Goal: Task Accomplishment & Management: Manage account settings

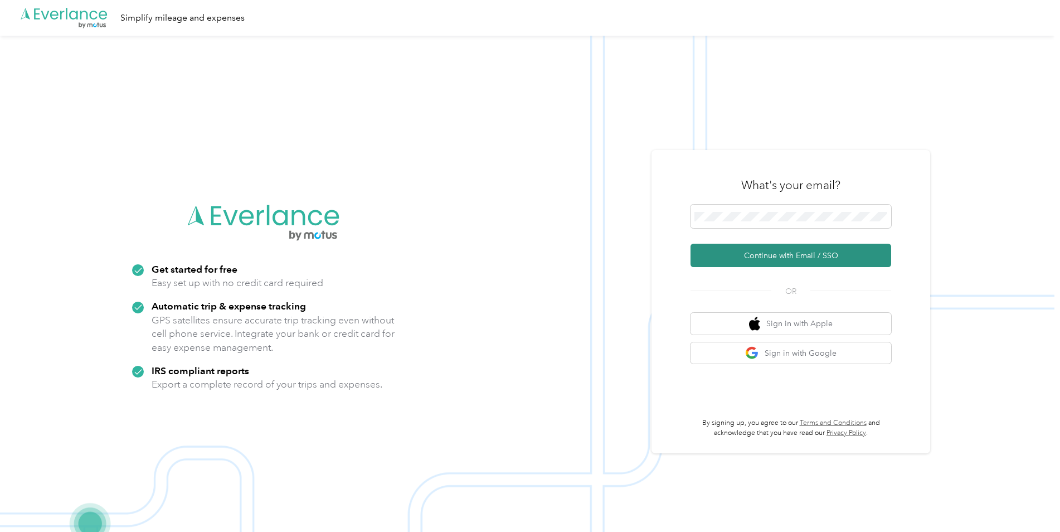
click at [764, 253] on button "Continue with Email / SSO" at bounding box center [790, 255] width 201 height 23
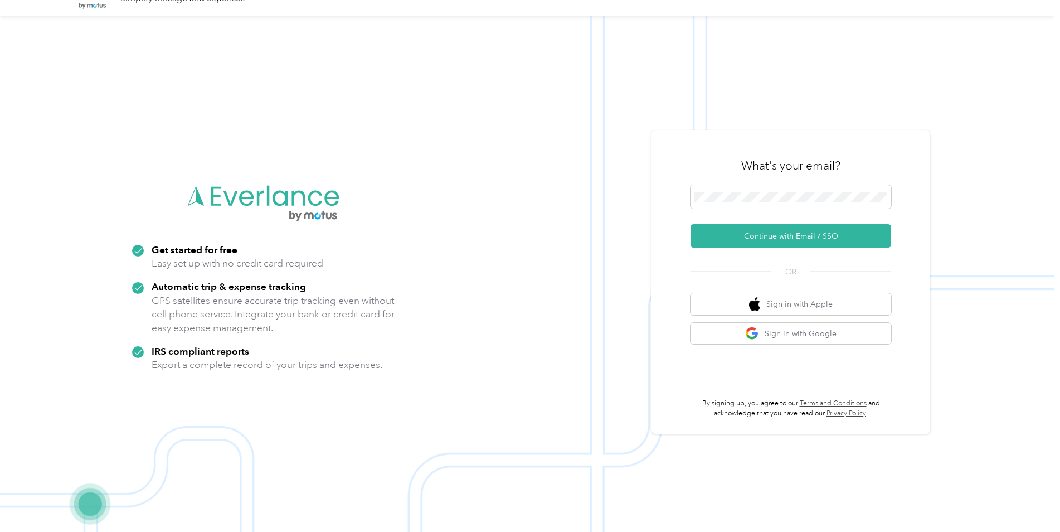
scroll to position [36, 0]
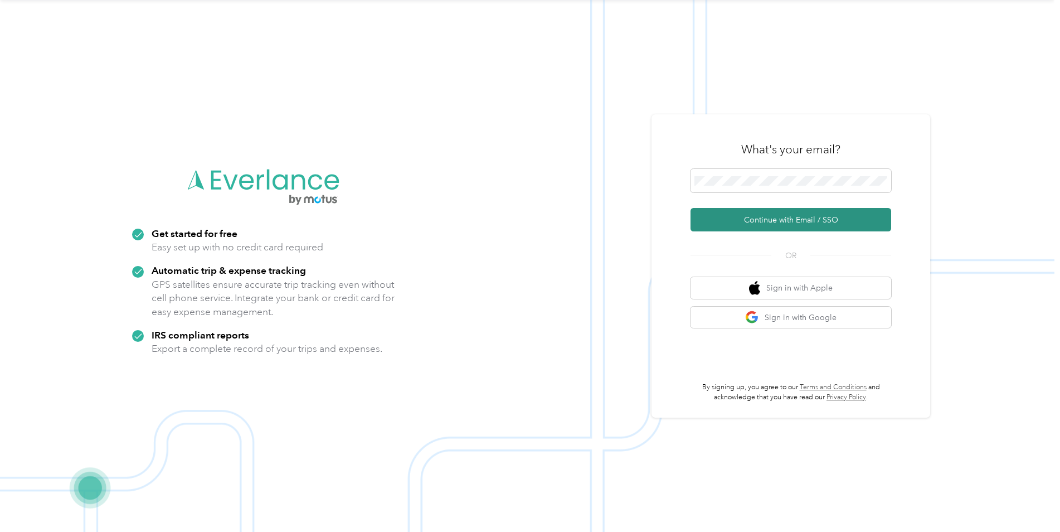
click at [771, 215] on button "Continue with Email / SSO" at bounding box center [790, 219] width 201 height 23
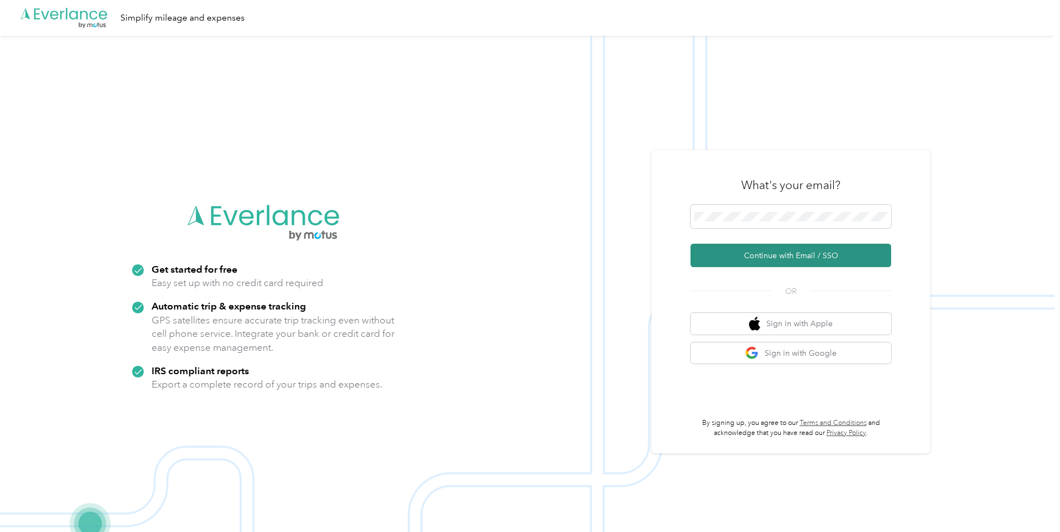
click at [772, 254] on button "Continue with Email / SSO" at bounding box center [790, 255] width 201 height 23
